Goal: Task Accomplishment & Management: Manage account settings

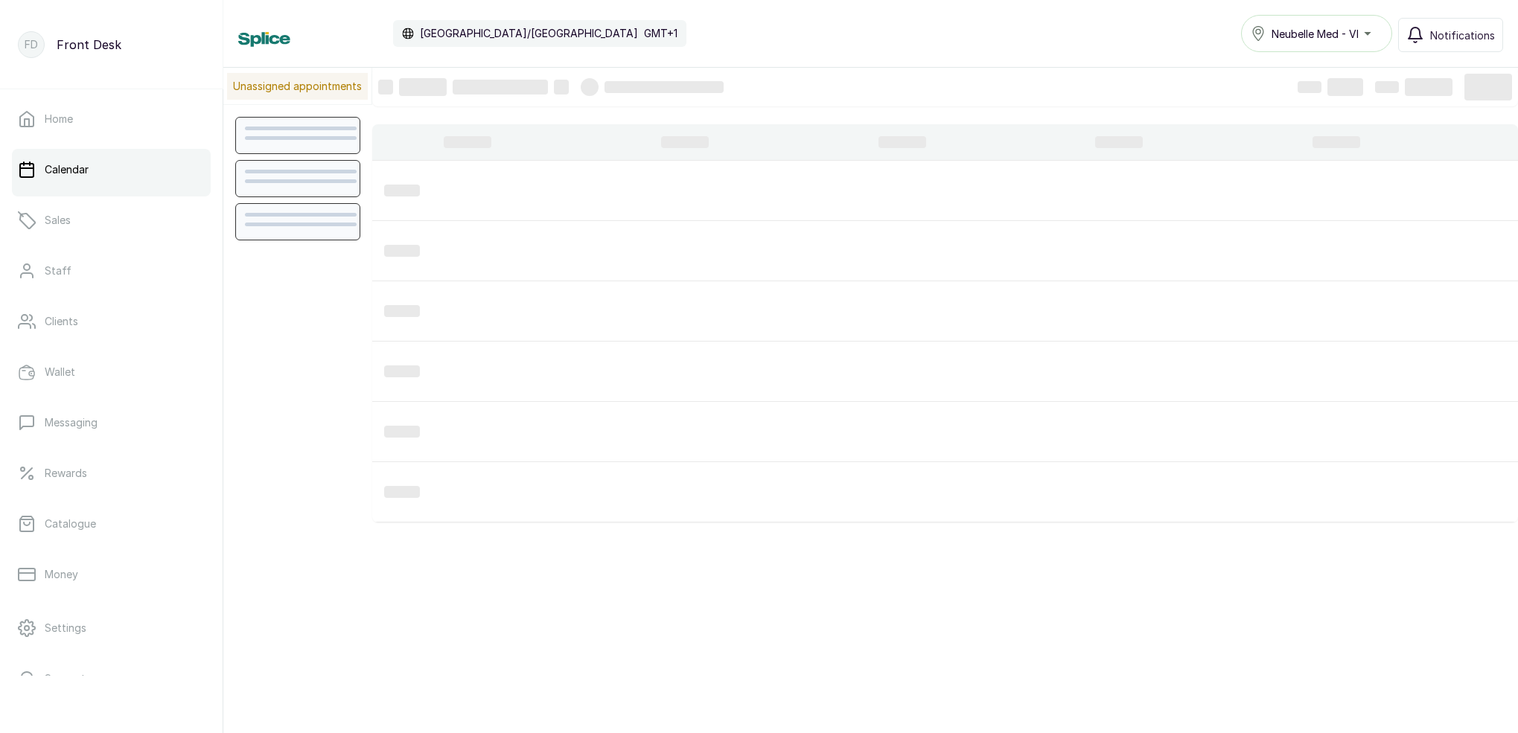
scroll to position [501, 0]
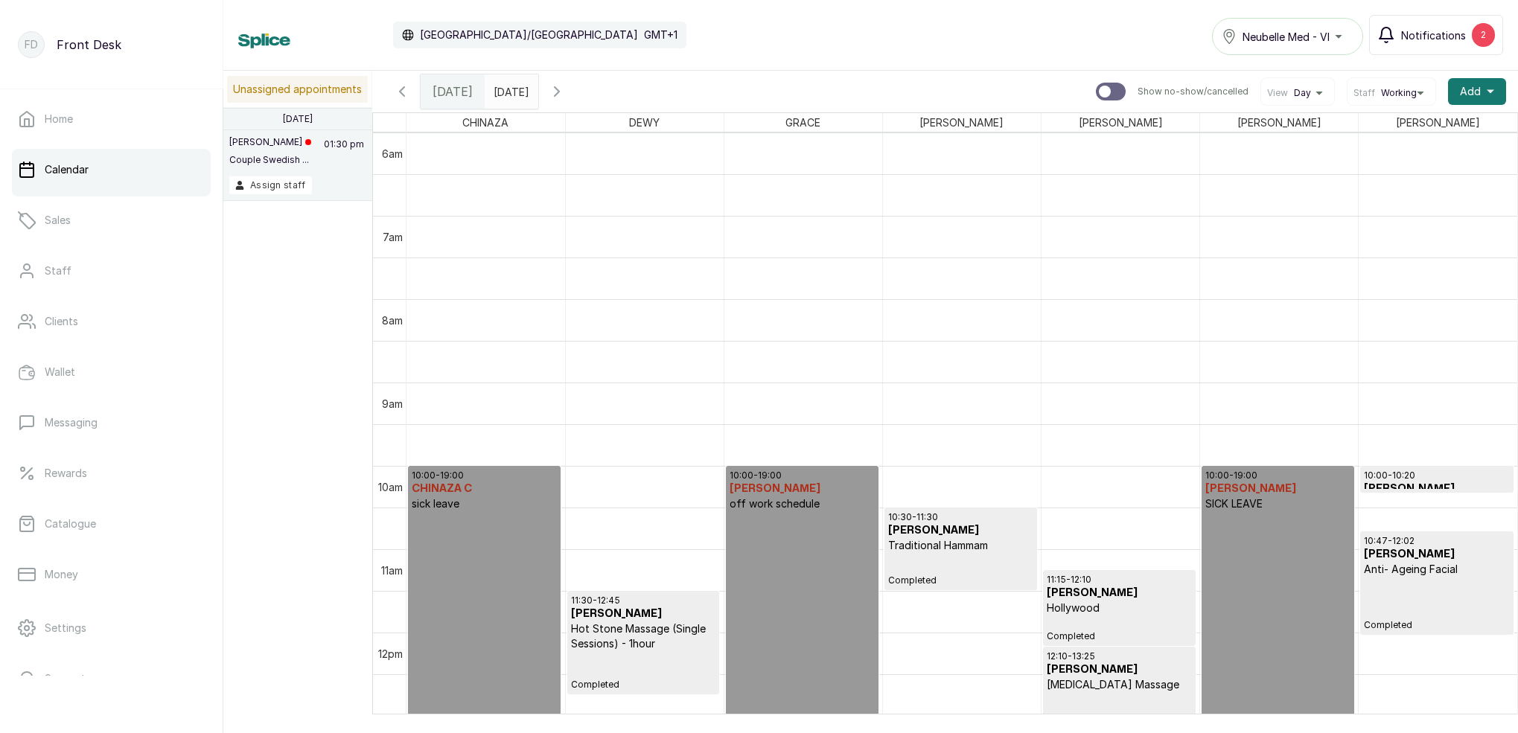
drag, startPoint x: 1435, startPoint y: 39, endPoint x: 1429, endPoint y: 25, distance: 15.7
click at [1435, 39] on span "Notifications" at bounding box center [1433, 36] width 65 height 16
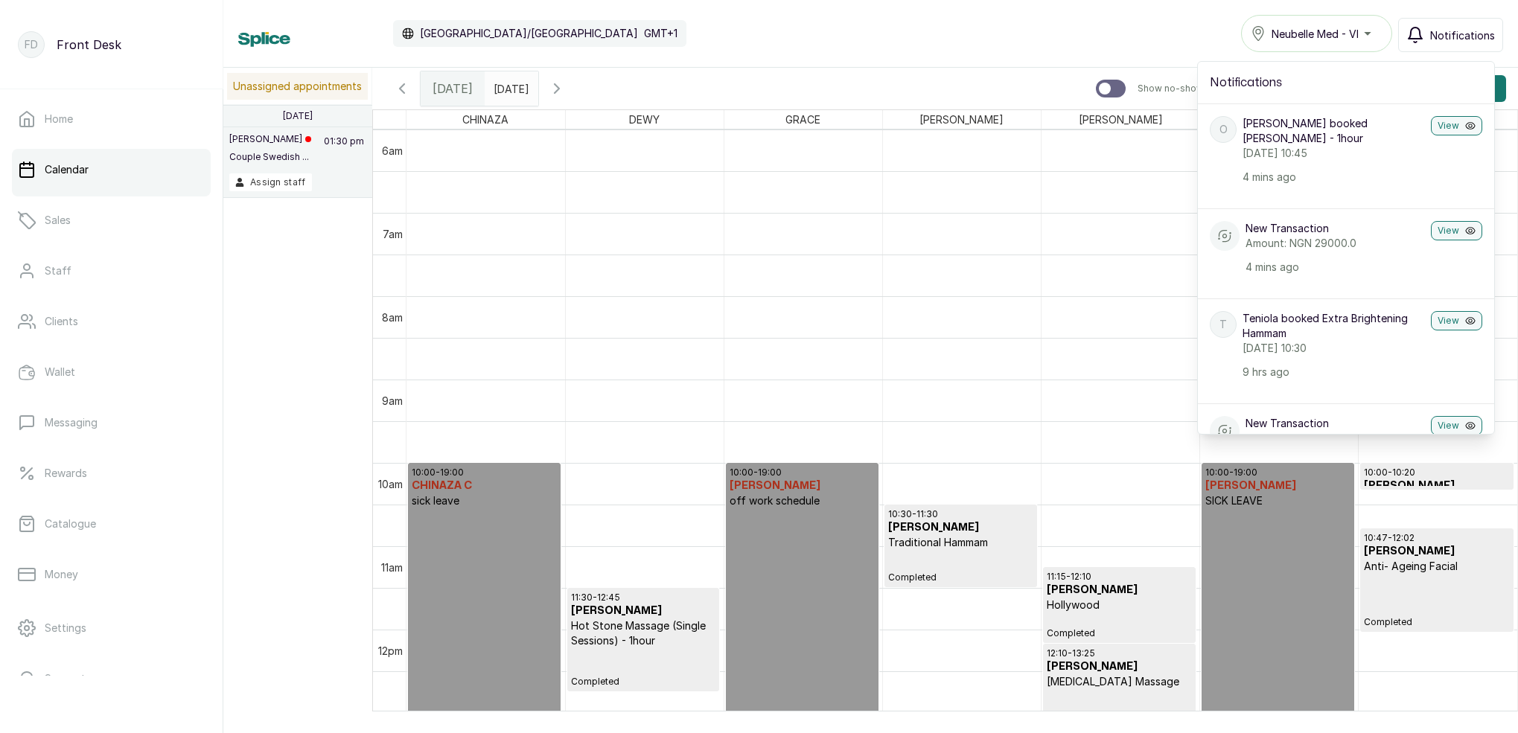
scroll to position [0, 0]
click at [1451, 125] on button "View" at bounding box center [1456, 125] width 51 height 19
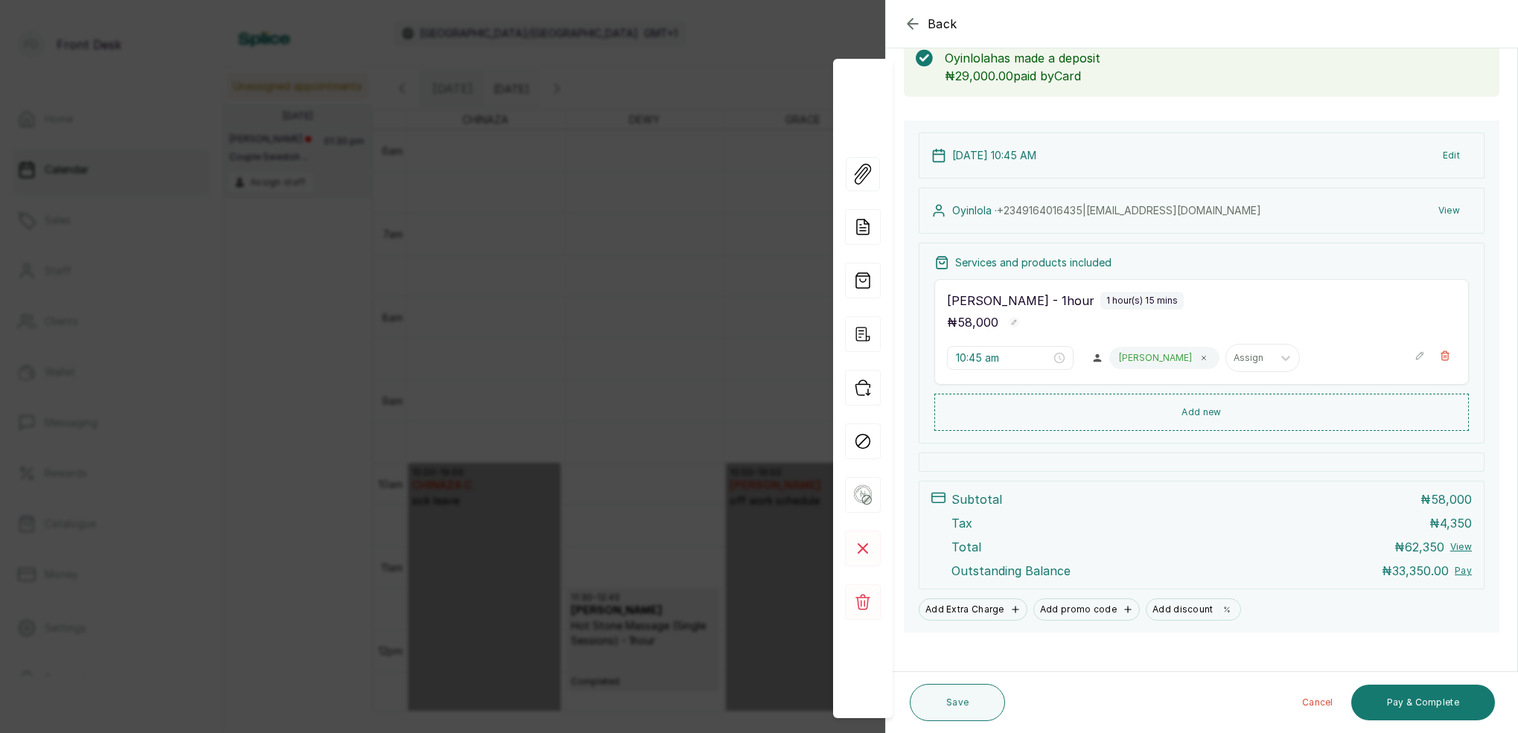
scroll to position [94, 0]
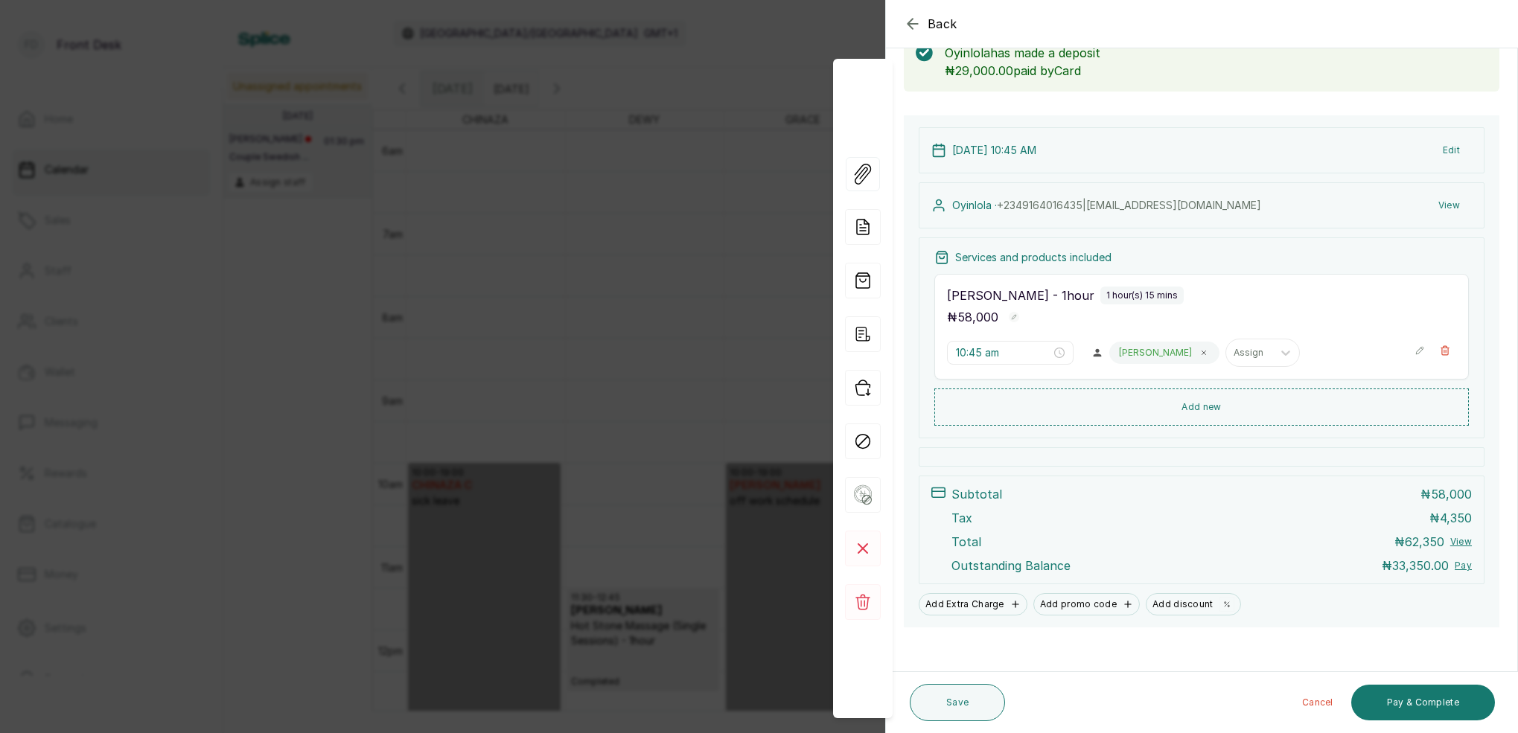
click at [776, 36] on div "Back Appointment Details Edit appointment 💻 Booked Online Make changes to appoi…" at bounding box center [759, 366] width 1518 height 733
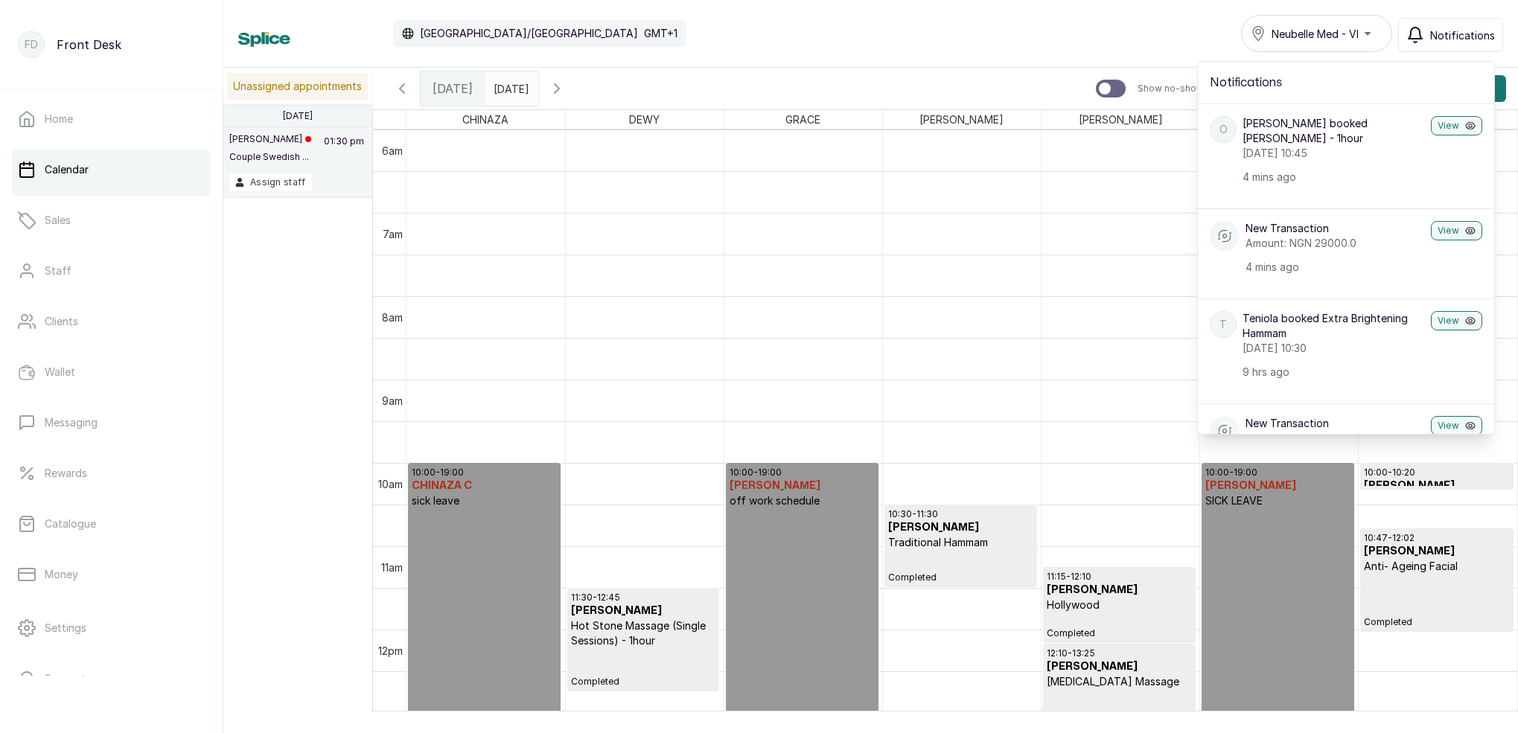
click at [1441, 31] on span "Notifications" at bounding box center [1462, 36] width 65 height 16
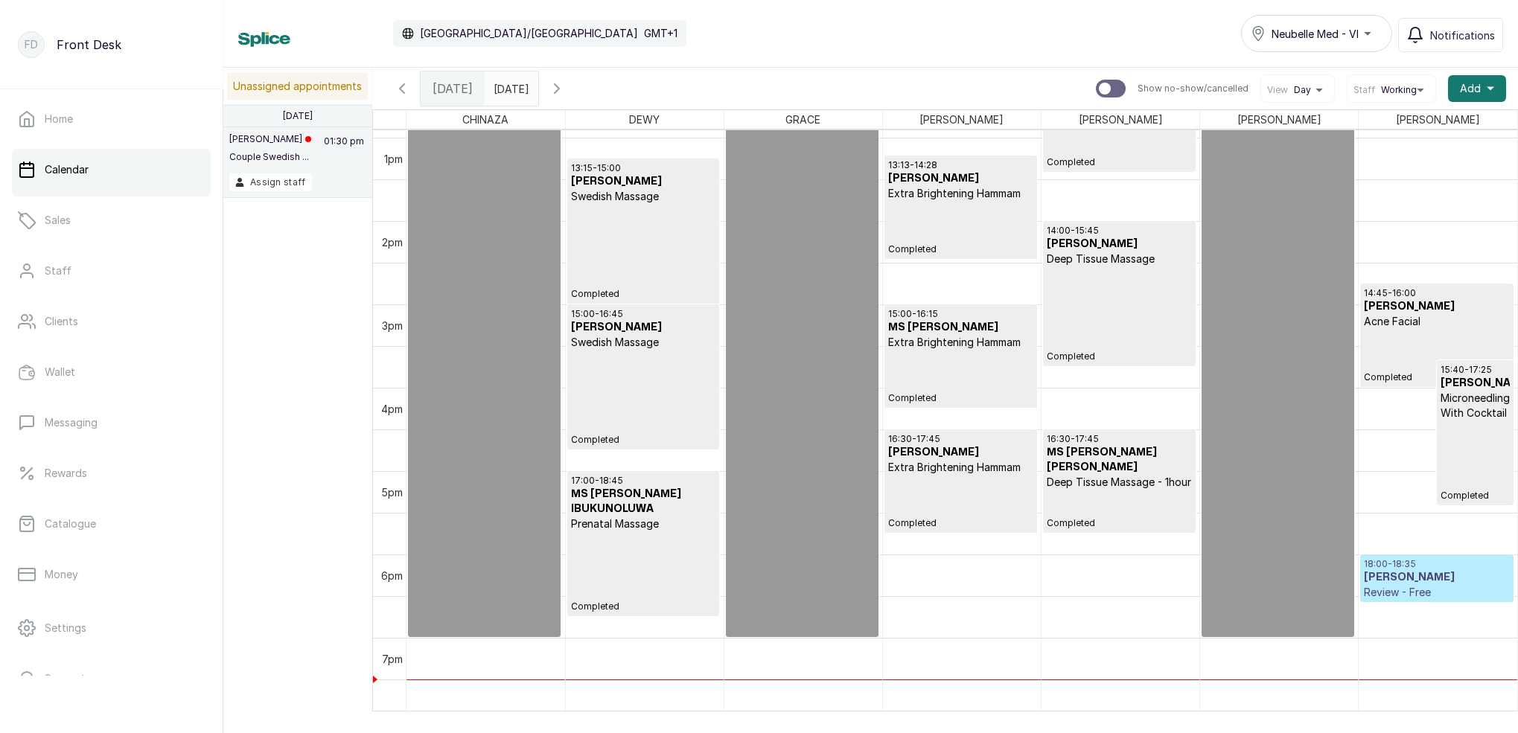
scroll to position [1078, 0]
